Goal: Task Accomplishment & Management: Use online tool/utility

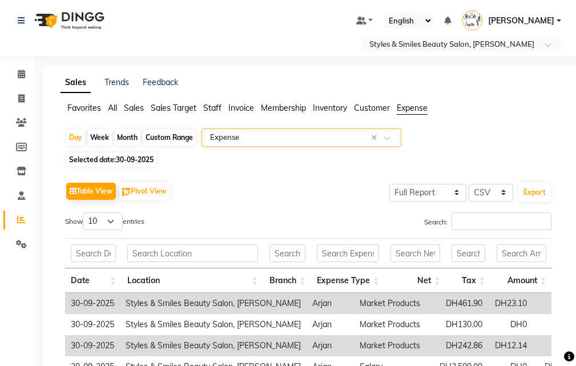
select select "full_report"
select select "csv"
click at [19, 101] on icon at bounding box center [21, 98] width 6 height 9
select select "service"
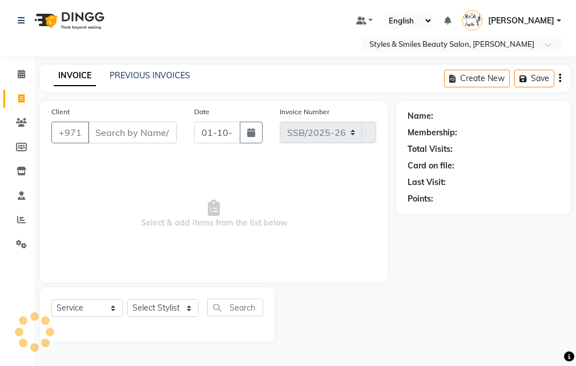
select select "4038"
type input "0369"
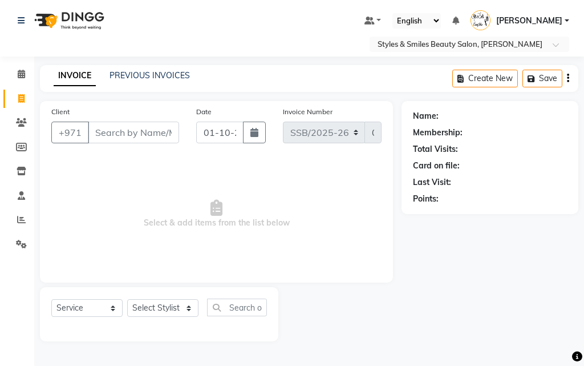
select select "product"
